Goal: Task Accomplishment & Management: Manage account settings

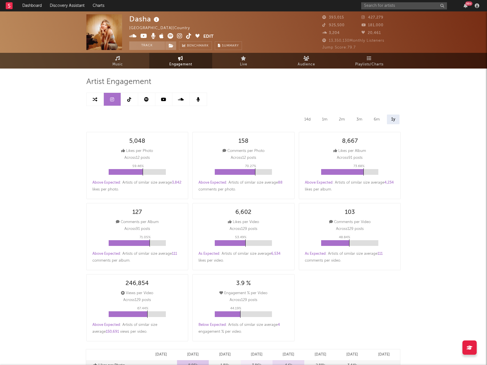
select select "6m"
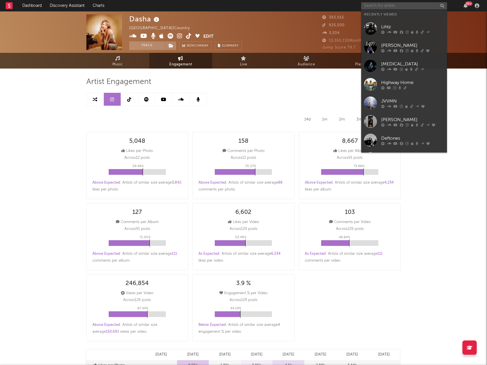
click at [384, 4] on input "text" at bounding box center [404, 5] width 86 height 7
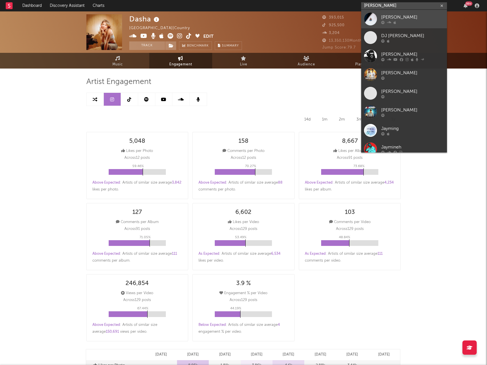
type input "JAYMIN"
click at [405, 19] on div "[PERSON_NAME]" at bounding box center [412, 17] width 63 height 7
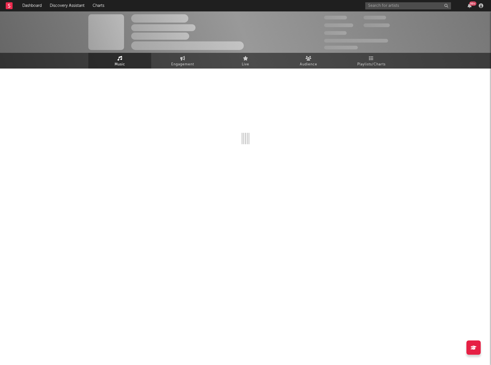
select select "6m"
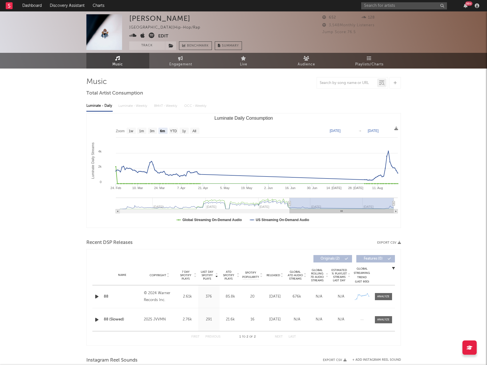
click at [163, 35] on button "Edit" at bounding box center [163, 36] width 10 height 7
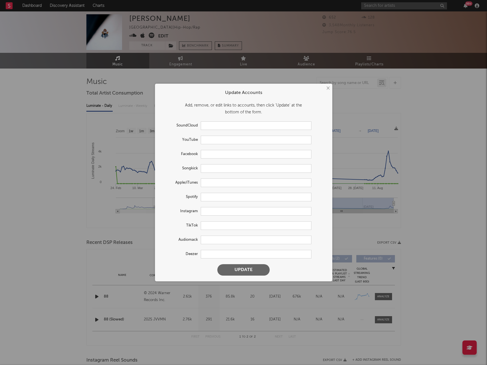
type input "[URL][DOMAIN_NAME]"
type input "[URL][DOMAIN_NAME][PERSON_NAME]"
type input "[URL][DOMAIN_NAME]"
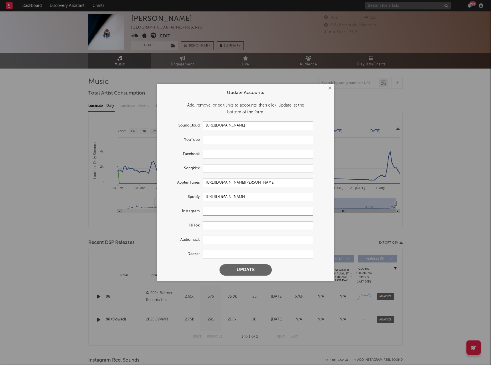
click at [232, 212] on input "text" at bounding box center [258, 211] width 111 height 9
paste input "https://www.instagram.com/jaymindemaris"
type input "https://www.instagram.com/jaymindemaris"
click at [231, 227] on input "text" at bounding box center [258, 226] width 111 height 9
paste input "[URL][DOMAIN_NAME]"
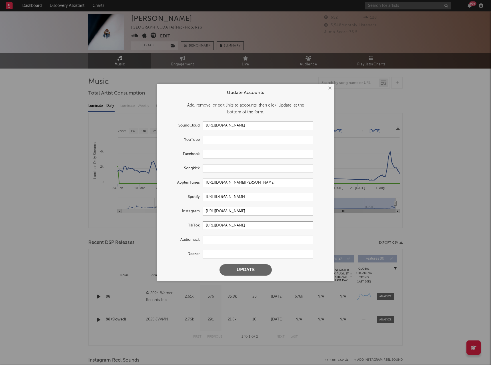
type input "[URL][DOMAIN_NAME]"
click at [230, 140] on input "text" at bounding box center [258, 140] width 111 height 9
paste input "[URL][DOMAIN_NAME]"
type input "[URL][DOMAIN_NAME]"
click at [259, 271] on button "Update" at bounding box center [246, 270] width 52 height 11
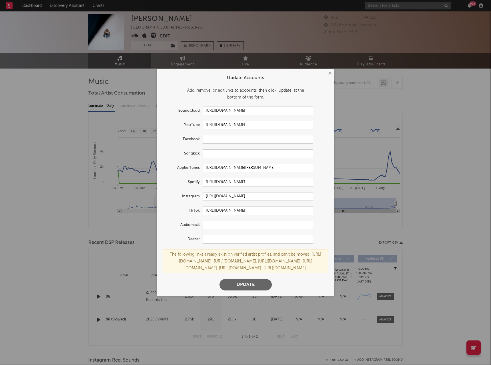
click at [329, 70] on button "×" at bounding box center [330, 73] width 6 height 6
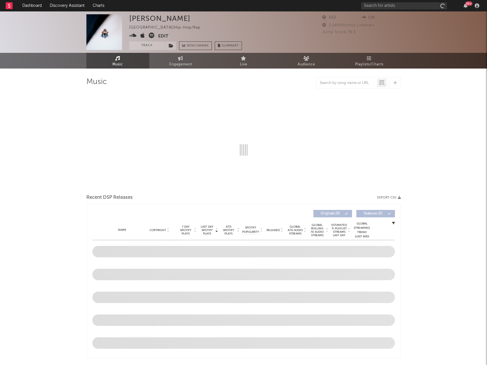
select select "6m"
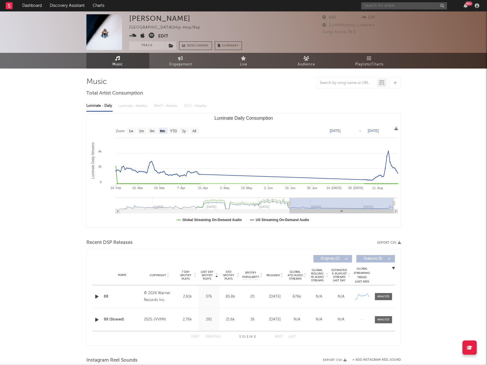
click at [381, 6] on input "text" at bounding box center [404, 5] width 86 height 7
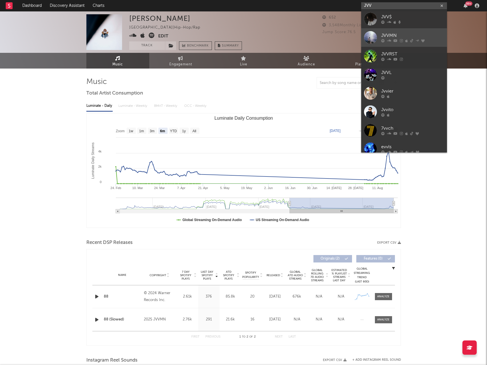
type input "JVV"
click at [407, 36] on div "JVVMN" at bounding box center [412, 35] width 63 height 7
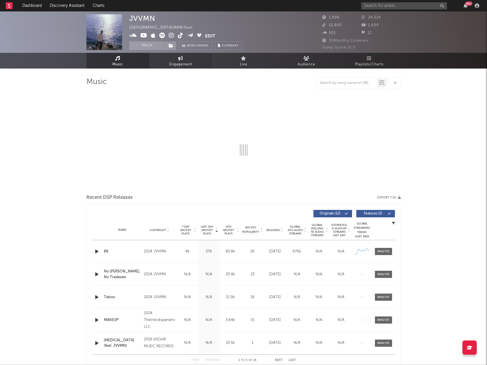
click at [166, 61] on link "Engagement" at bounding box center [180, 61] width 63 height 16
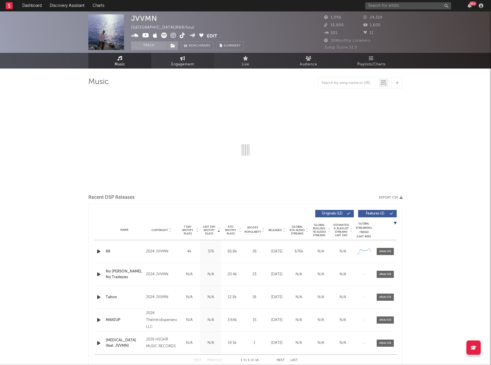
select select "1w"
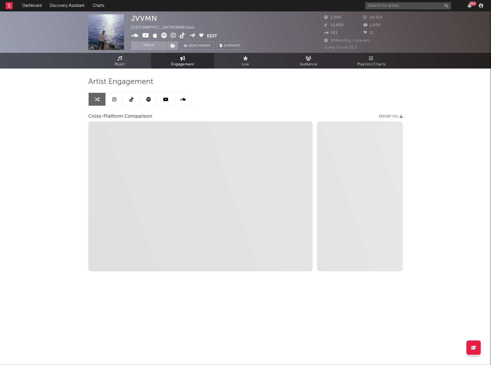
click at [209, 34] on button "Edit" at bounding box center [212, 36] width 10 height 7
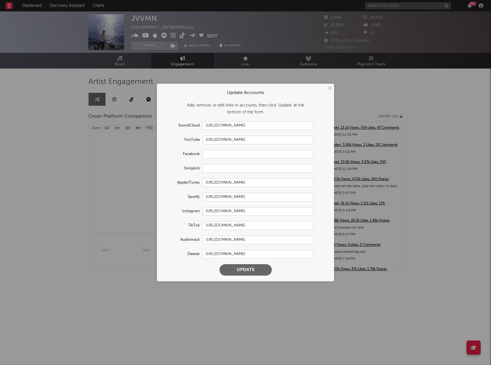
select select "1m"
click at [289, 213] on input "[URL][DOMAIN_NAME]" at bounding box center [258, 211] width 111 height 9
click at [253, 271] on button "Update" at bounding box center [246, 270] width 52 height 11
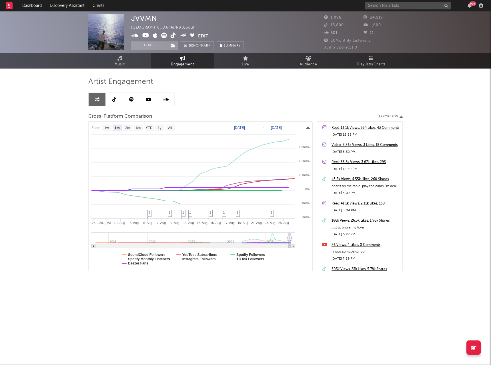
select select "1w"
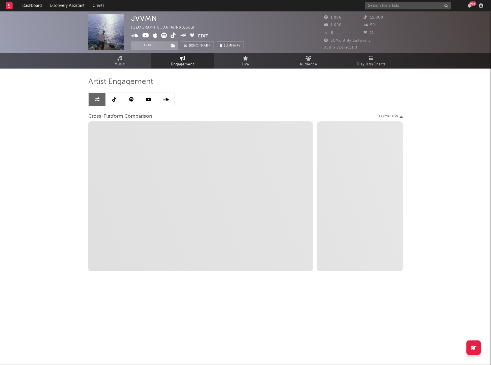
select select "1m"
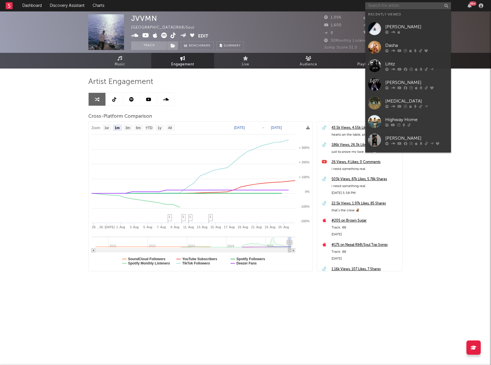
click at [401, 5] on input "text" at bounding box center [408, 5] width 86 height 7
click at [415, 27] on div "[PERSON_NAME]" at bounding box center [416, 26] width 63 height 7
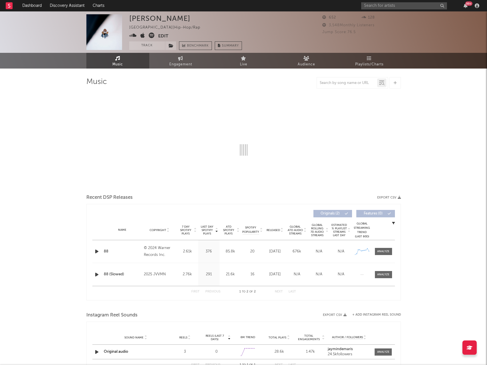
select select "6m"
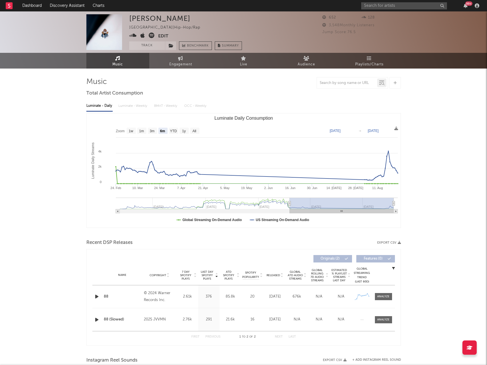
click at [162, 36] on button "Edit" at bounding box center [163, 36] width 10 height 7
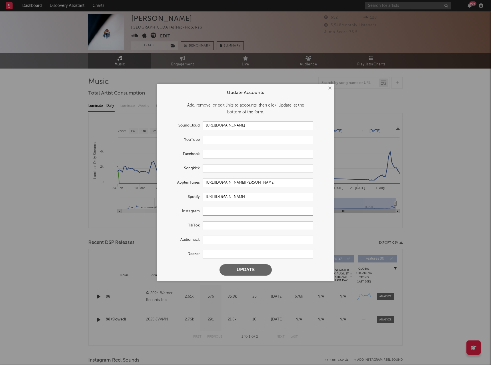
click at [233, 209] on input "text" at bounding box center [258, 211] width 111 height 9
paste input "[URL][DOMAIN_NAME]"
type input "[URL][DOMAIN_NAME]"
click at [250, 269] on button "Update" at bounding box center [246, 270] width 52 height 11
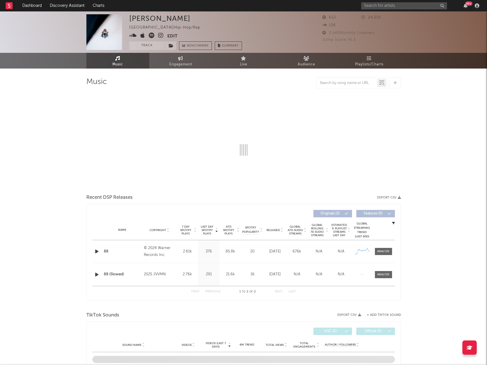
select select "6m"
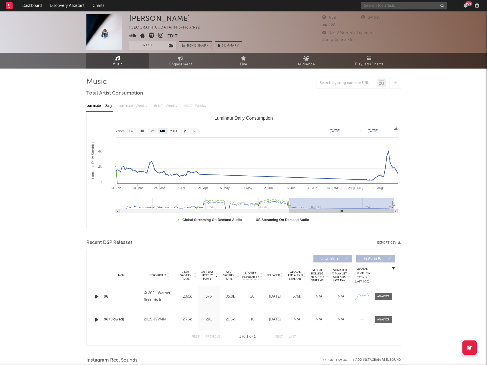
click at [385, 4] on input "text" at bounding box center [404, 5] width 86 height 7
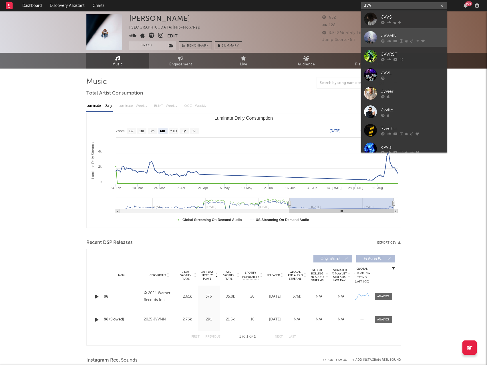
type input "JVV"
click at [400, 35] on div "JVVMN" at bounding box center [412, 35] width 63 height 7
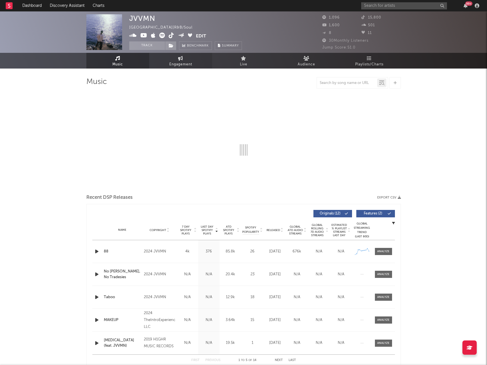
select select "6m"
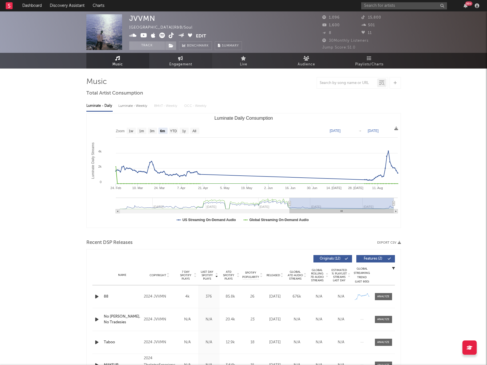
click at [188, 60] on link "Engagement" at bounding box center [180, 61] width 63 height 16
select select "1w"
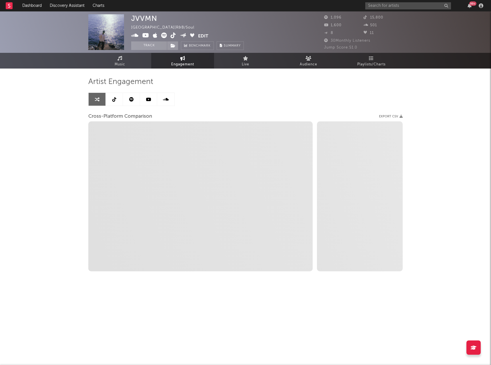
select select "1m"
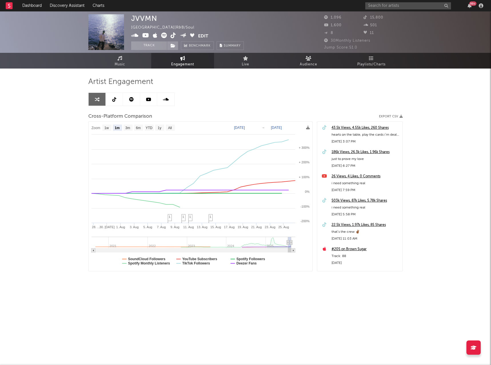
click at [202, 36] on button "Edit" at bounding box center [203, 36] width 10 height 7
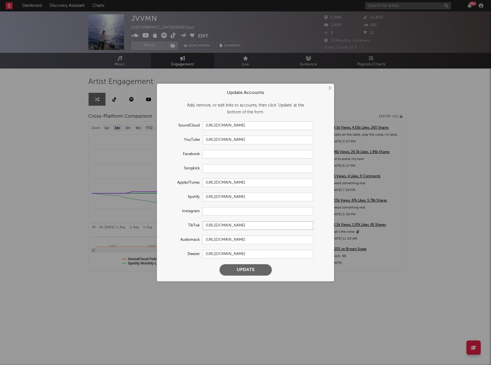
click at [235, 224] on input "[URL][DOMAIN_NAME]" at bounding box center [258, 226] width 111 height 9
click at [236, 224] on input "[URL][DOMAIN_NAME]" at bounding box center [258, 226] width 111 height 9
click at [255, 196] on input "[URL][DOMAIN_NAME]" at bounding box center [258, 197] width 111 height 9
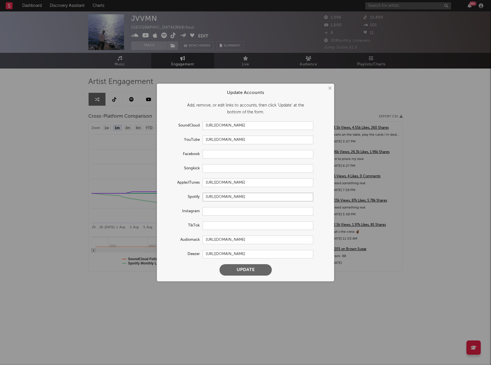
click at [255, 196] on input "[URL][DOMAIN_NAME]" at bounding box center [258, 197] width 111 height 9
click at [265, 137] on input "[URL][DOMAIN_NAME]" at bounding box center [258, 140] width 111 height 9
click at [301, 200] on input "[URL][DOMAIN_NAME]" at bounding box center [258, 197] width 111 height 9
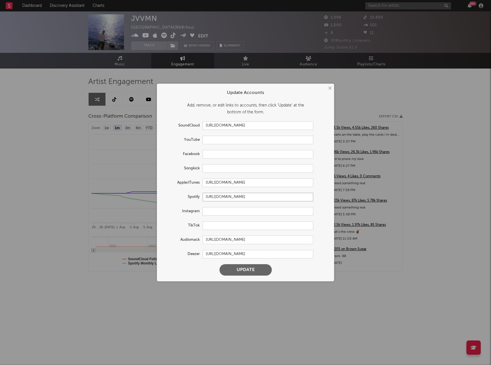
click at [301, 200] on input "[URL][DOMAIN_NAME]" at bounding box center [258, 197] width 111 height 9
click at [243, 276] on button "Update" at bounding box center [246, 270] width 52 height 11
select select "1w"
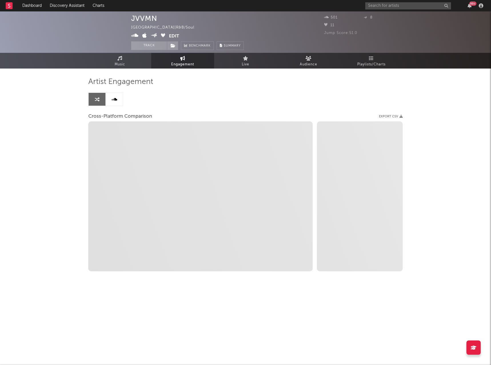
select select "1m"
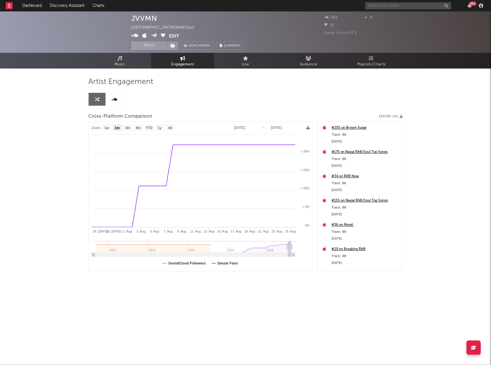
click at [385, 5] on input "text" at bounding box center [408, 5] width 86 height 7
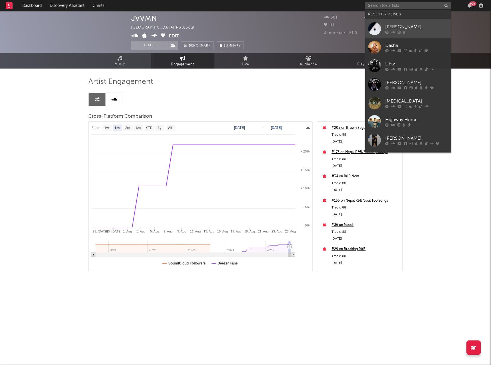
click at [391, 27] on div "[PERSON_NAME]" at bounding box center [416, 26] width 63 height 7
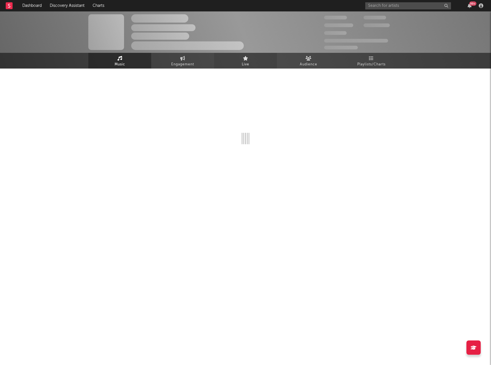
select select "6m"
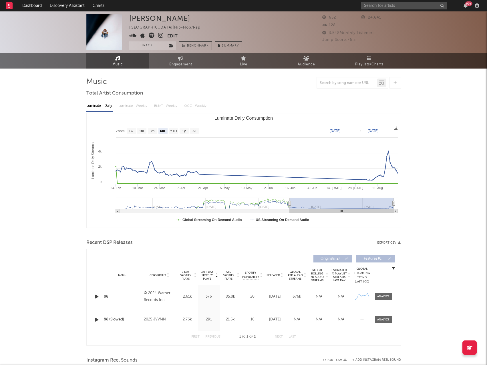
click at [176, 36] on button "Edit" at bounding box center [172, 36] width 10 height 7
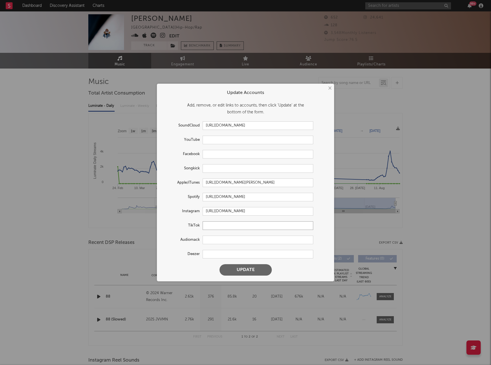
click at [228, 226] on input "text" at bounding box center [258, 226] width 111 height 9
paste input "[URL][DOMAIN_NAME]"
type input "[URL][DOMAIN_NAME]"
click at [224, 139] on input "text" at bounding box center [258, 140] width 111 height 9
paste input "[URL][DOMAIN_NAME]"
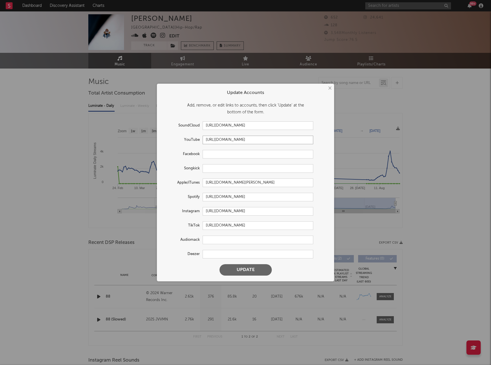
type input "[URL][DOMAIN_NAME]"
click at [225, 199] on input "[URL][DOMAIN_NAME]" at bounding box center [258, 197] width 111 height 9
click at [255, 270] on button "Update" at bounding box center [246, 270] width 52 height 11
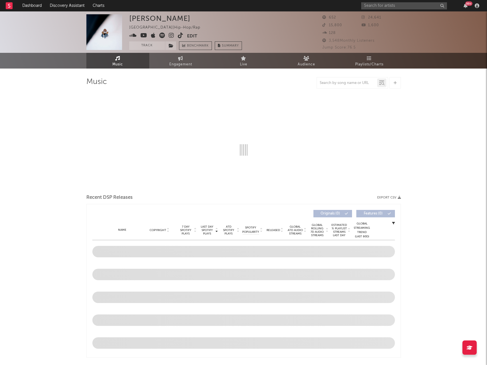
select select "6m"
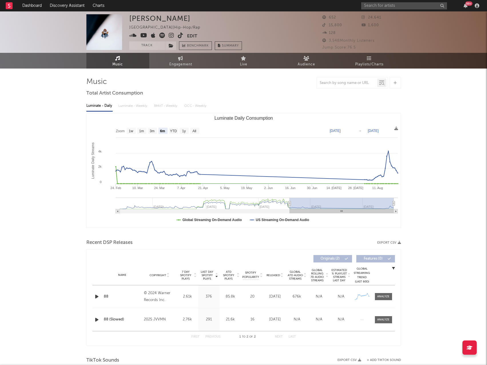
click at [314, 128] on rect "Luminate Daily Consumption" at bounding box center [244, 171] width 314 height 114
click at [176, 66] on span "Engagement" at bounding box center [180, 64] width 23 height 7
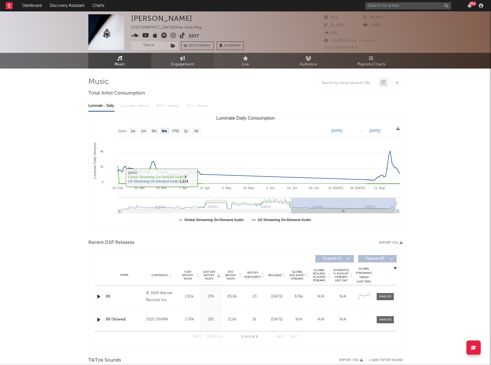
select select "1w"
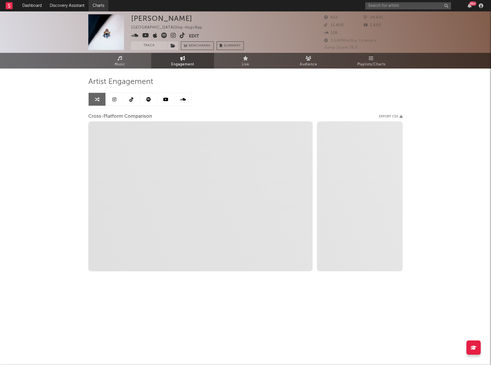
select select "1m"
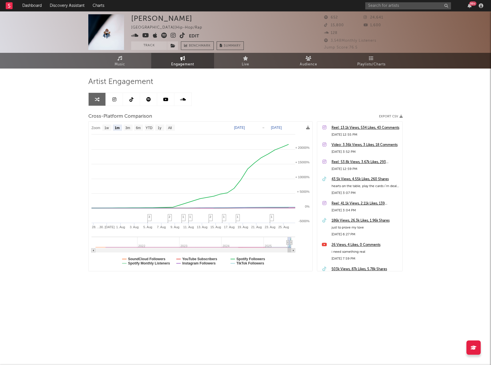
click at [112, 99] on icon at bounding box center [114, 99] width 4 height 5
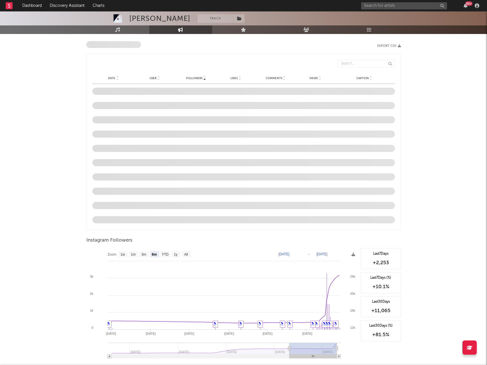
scroll to position [478, 0]
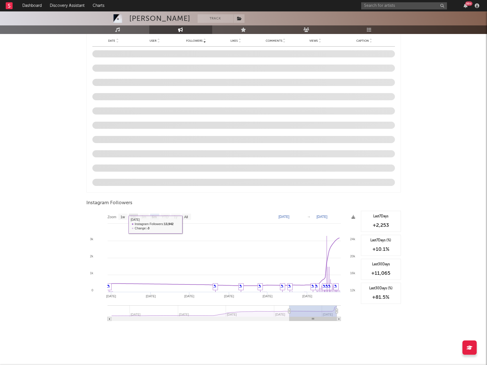
click at [135, 218] on text "1m" at bounding box center [133, 217] width 5 height 4
select select "1m"
type input "[DATE]"
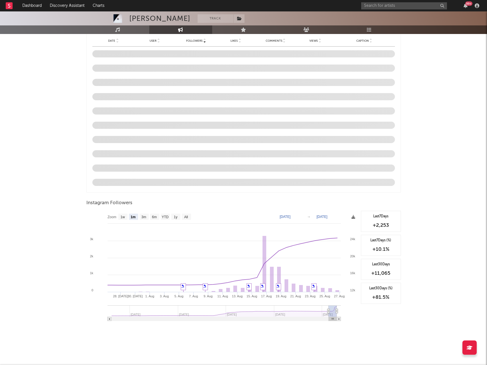
click at [352, 219] on icon at bounding box center [353, 217] width 4 height 4
click at [345, 226] on span "Download as CSV" at bounding box center [325, 225] width 57 height 10
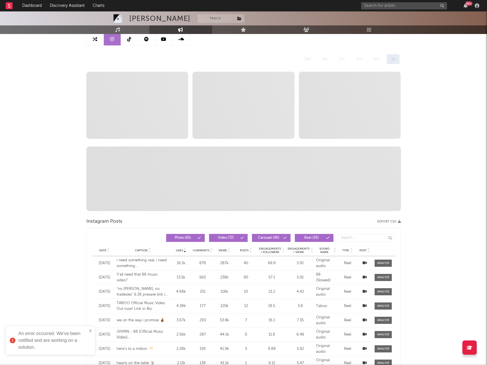
scroll to position [0, 0]
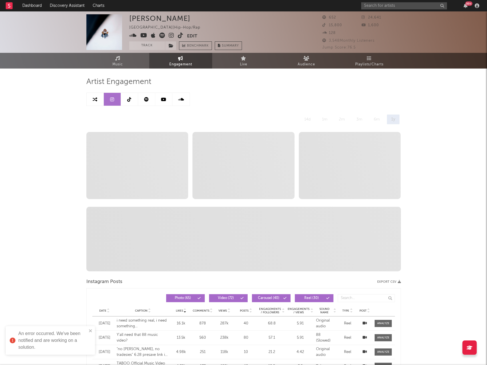
click at [129, 100] on icon at bounding box center [129, 99] width 4 height 5
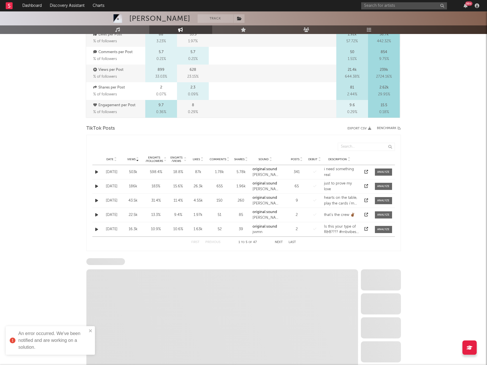
select select "1w"
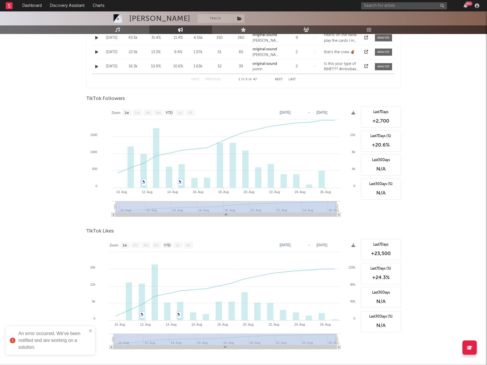
scroll to position [372, 0]
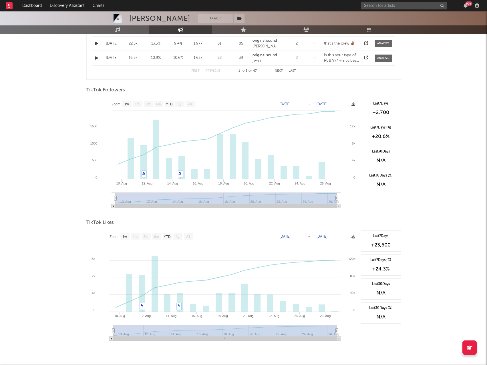
click at [352, 106] on icon at bounding box center [353, 104] width 4 height 4
click at [352, 104] on icon at bounding box center [353, 104] width 4 height 4
click at [337, 111] on span "Download as CSV" at bounding box center [324, 110] width 57 height 10
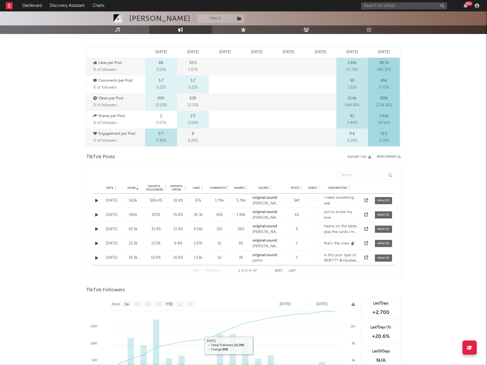
scroll to position [0, 0]
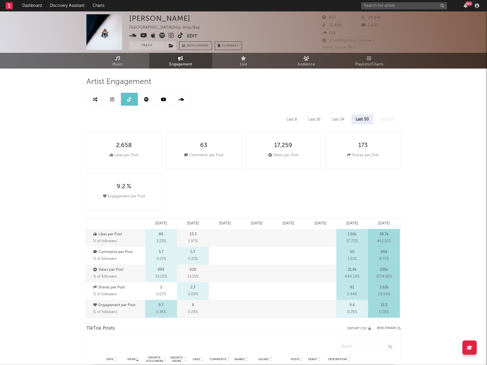
click at [164, 102] on link at bounding box center [163, 99] width 17 height 13
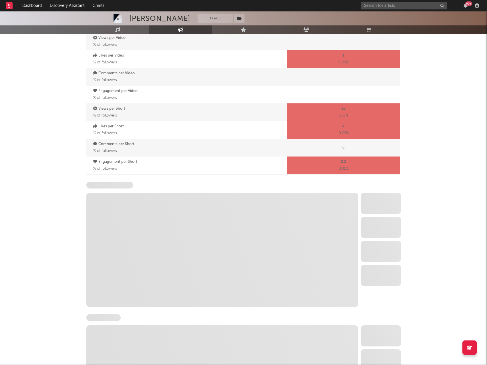
scroll to position [343, 0]
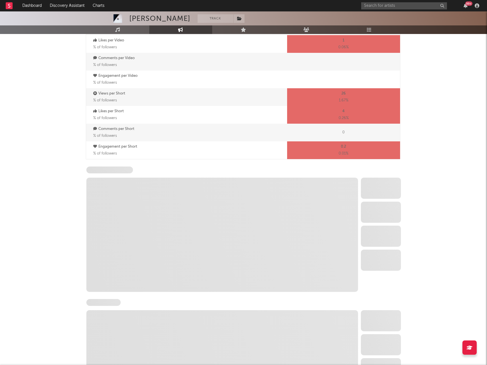
select select "6m"
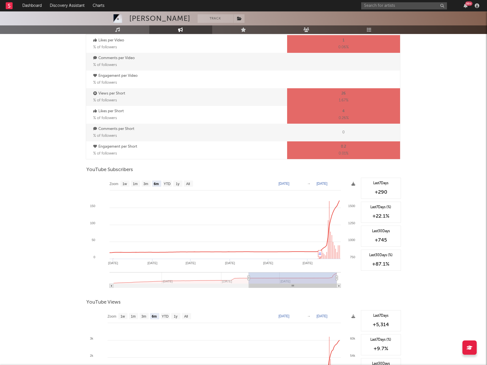
click at [353, 183] on icon at bounding box center [353, 184] width 4 height 4
click at [332, 190] on span "Download as CSV" at bounding box center [325, 189] width 57 height 10
click at [440, 101] on div "[PERSON_NAME] Track [GEOGRAPHIC_DATA] | Hip-Hop/Rap Edit Track Benchmark Summar…" at bounding box center [243, 66] width 487 height 797
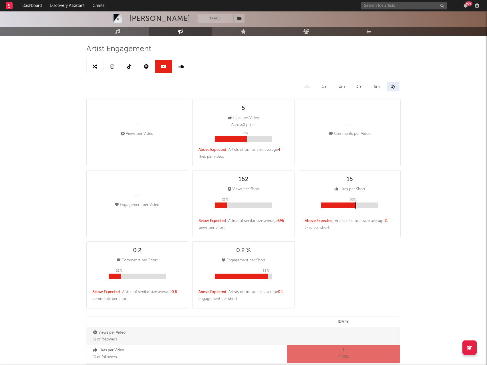
scroll to position [0, 0]
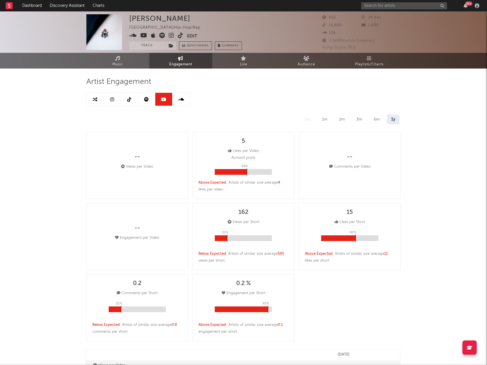
click at [190, 34] on button "Edit" at bounding box center [192, 36] width 10 height 7
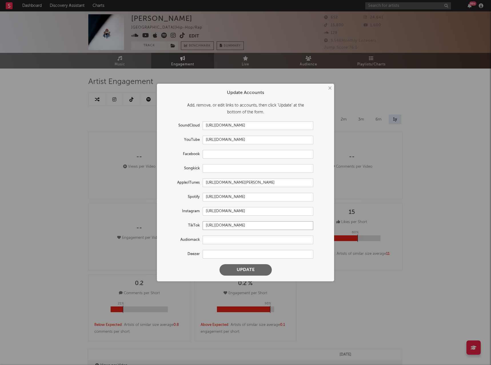
click at [257, 227] on input "[URL][DOMAIN_NAME]" at bounding box center [258, 226] width 111 height 9
paste input "@jaymindemaris"
type input "[URL][DOMAIN_NAME]"
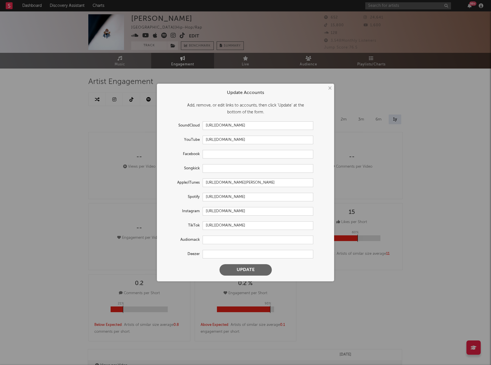
click at [258, 269] on button "Update" at bounding box center [246, 270] width 52 height 11
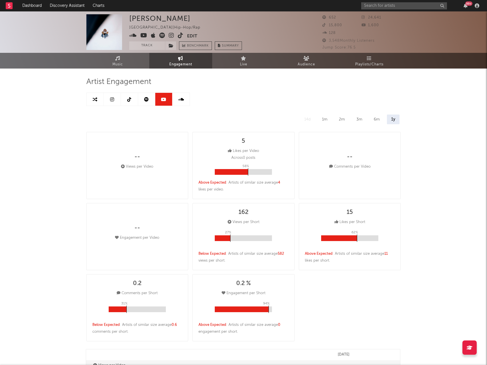
click at [133, 103] on link at bounding box center [129, 99] width 17 height 13
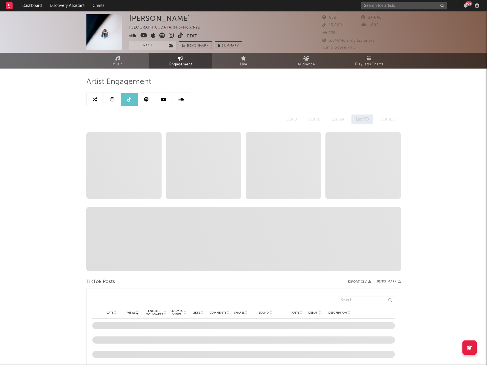
select select "1w"
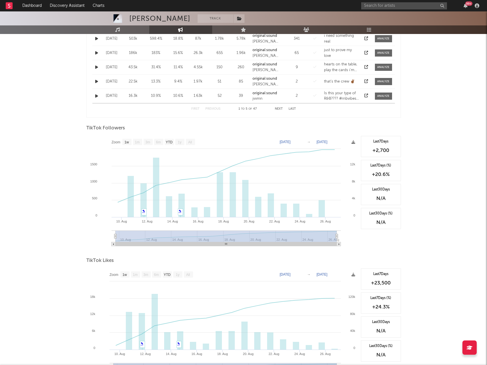
scroll to position [343, 0]
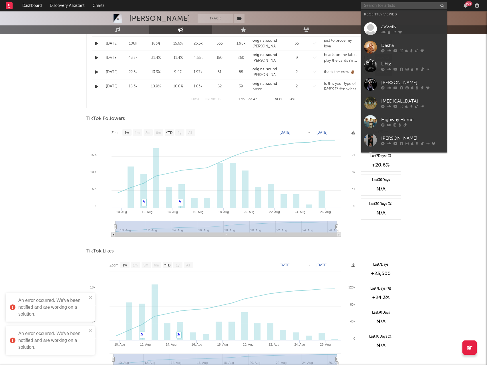
click at [398, 7] on input "text" at bounding box center [404, 5] width 86 height 7
click at [409, 69] on div at bounding box center [412, 68] width 63 height 3
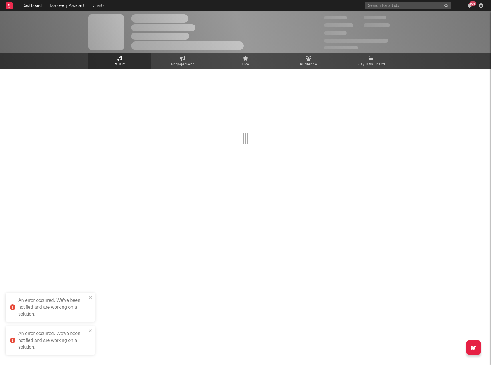
select select "6m"
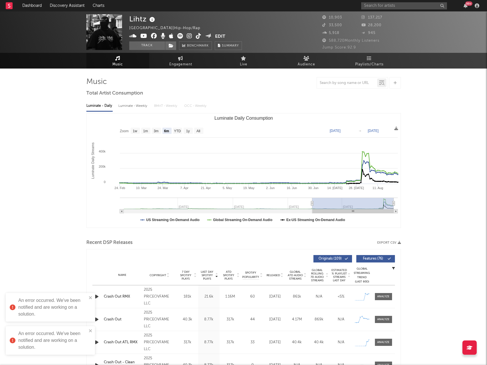
click at [394, 9] on div "99 +" at bounding box center [421, 5] width 120 height 11
click at [394, 6] on input "text" at bounding box center [404, 5] width 86 height 7
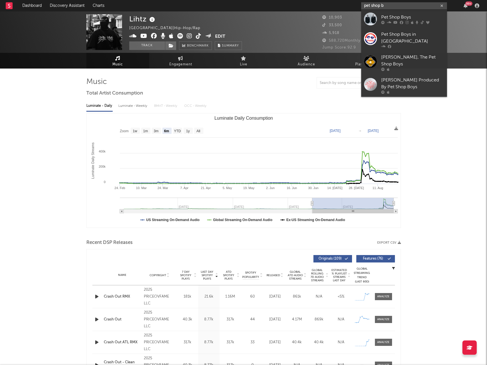
type input "pet shop b"
click at [404, 18] on div "Pet Shop Boys" at bounding box center [412, 17] width 63 height 7
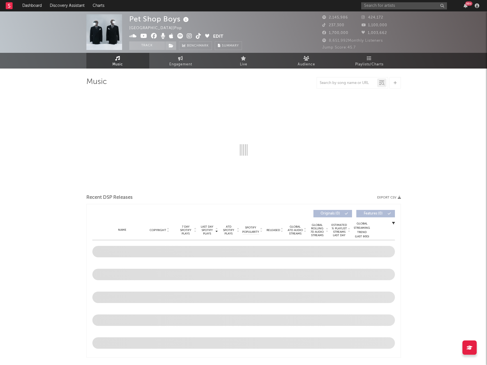
select select "6m"
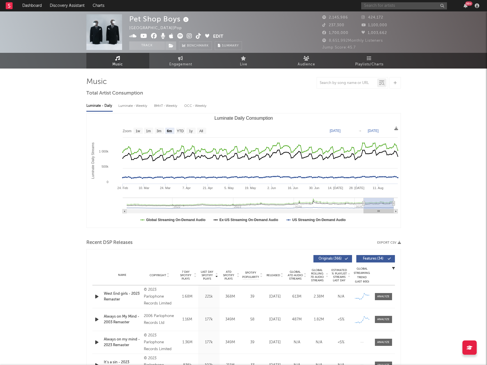
click at [384, 7] on input "text" at bounding box center [404, 5] width 86 height 7
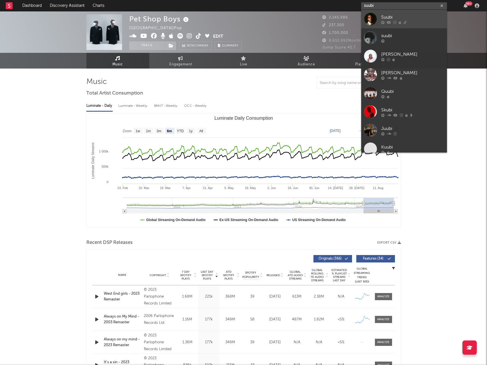
type input "suubi"
click at [384, 20] on div "Suubi" at bounding box center [412, 17] width 63 height 7
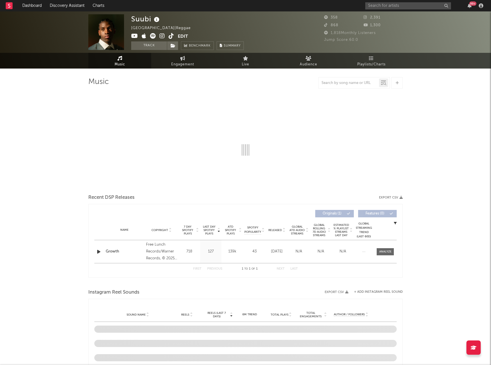
select select "6m"
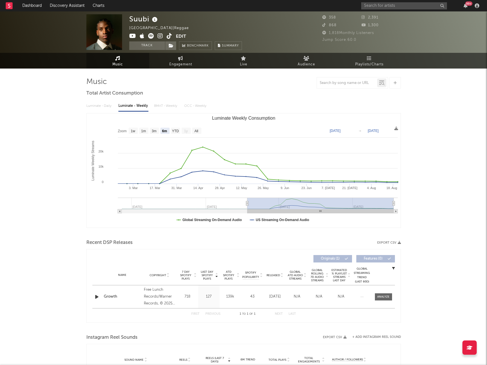
click at [160, 37] on icon at bounding box center [160, 36] width 5 height 6
click at [423, 140] on div "Suubi United States | Reggae Edit Track Benchmark Summary 358 2,391 868 1,300 1…" at bounding box center [243, 328] width 487 height 635
